Goal: Browse casually

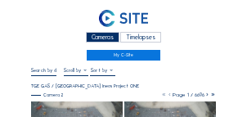
scroll to position [49, 0]
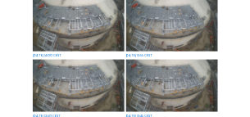
scroll to position [82, 0]
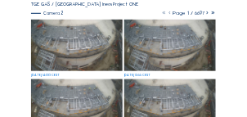
click at [77, 37] on img at bounding box center [77, 46] width 92 height 52
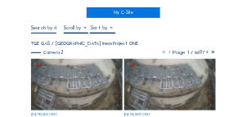
scroll to position [49, 0]
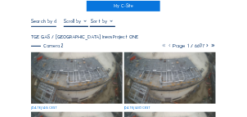
click at [64, 66] on img at bounding box center [77, 78] width 92 height 52
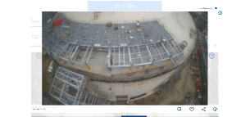
click at [222, 14] on icon at bounding box center [221, 13] width 5 height 5
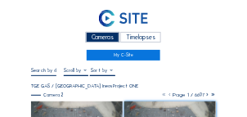
scroll to position [33, 0]
